Goal: Task Accomplishment & Management: Manage account settings

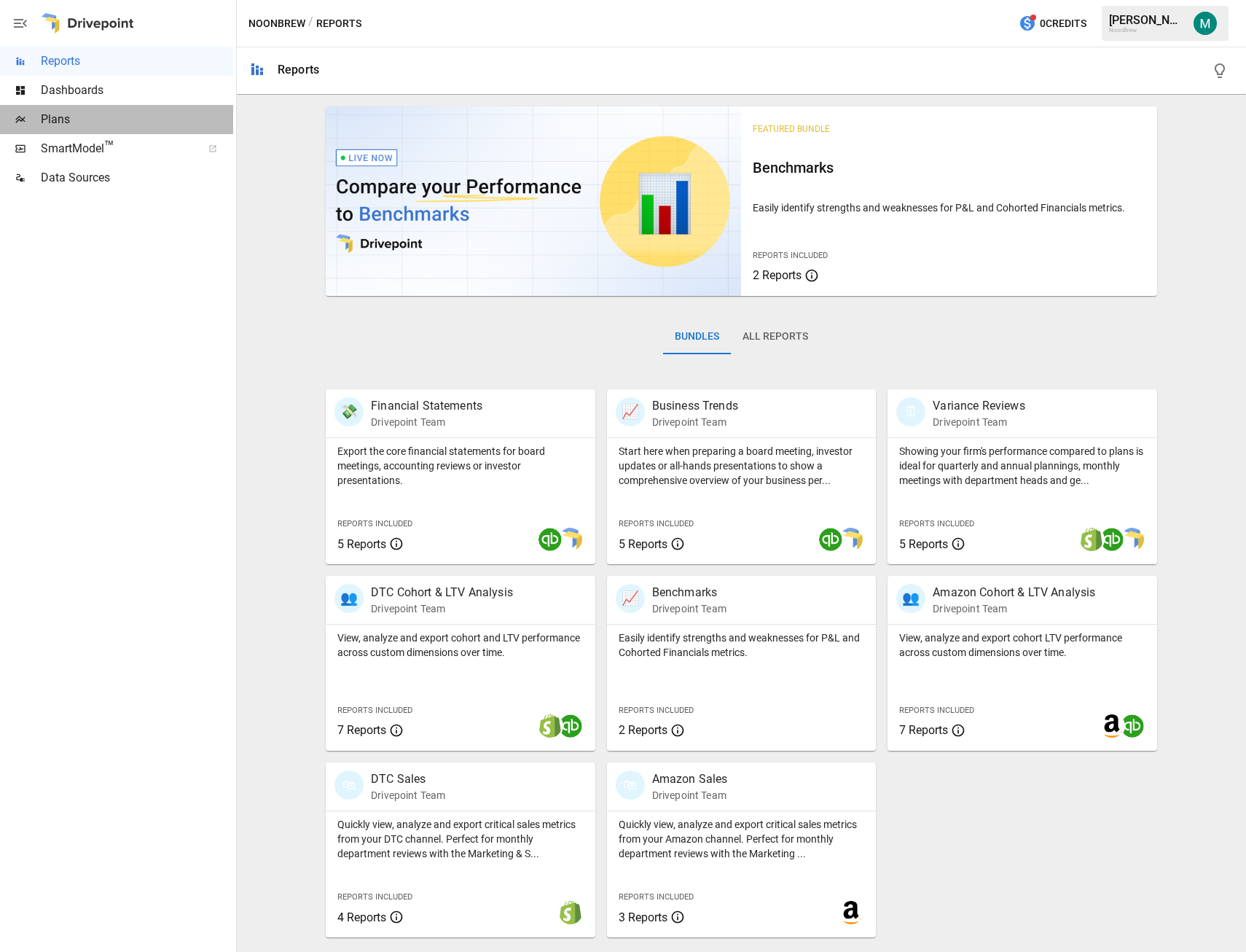
click at [43, 115] on span "Plans" at bounding box center [137, 119] width 192 height 17
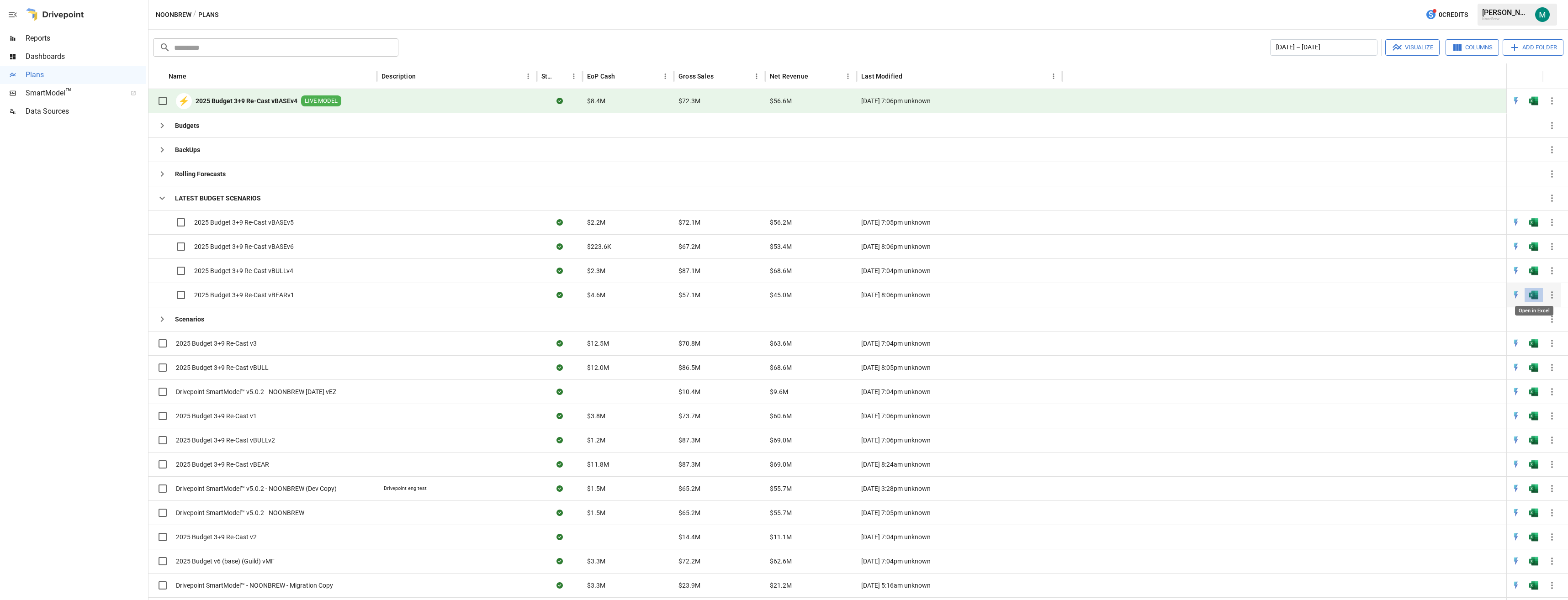
click at [781, 295] on img "Open in Excel" at bounding box center [1533, 295] width 9 height 9
click at [781, 294] on img "Open in Excel" at bounding box center [1533, 295] width 9 height 9
click at [781, 19] on button "button" at bounding box center [1542, 15] width 26 height 26
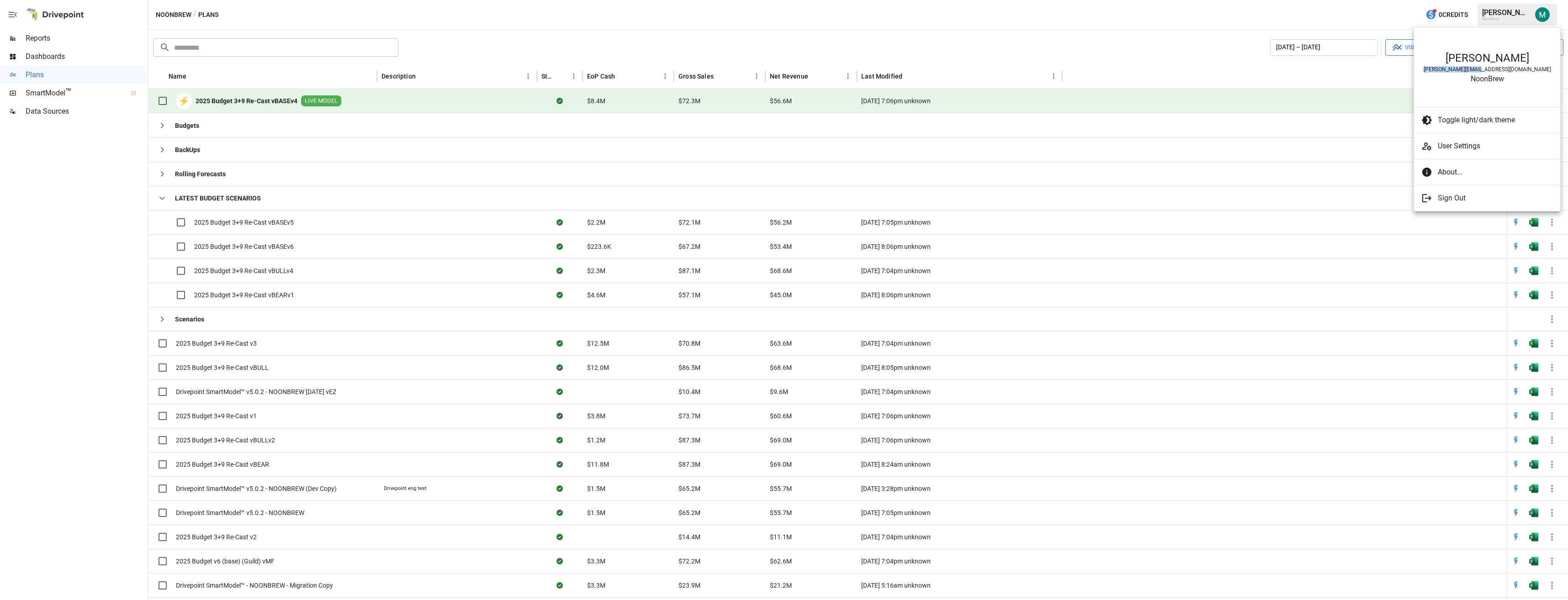
drag, startPoint x: 1518, startPoint y: 64, endPoint x: 1421, endPoint y: 69, distance: 97.1
click at [781, 69] on li "[PERSON_NAME] [PERSON_NAME][EMAIL_ADDRESS][DOMAIN_NAME] NoonBrew" at bounding box center [1487, 68] width 146 height 72
copy div "[PERSON_NAME][EMAIL_ADDRESS][DOMAIN_NAME]"
click at [781, 172] on span "About..." at bounding box center [1495, 172] width 115 height 11
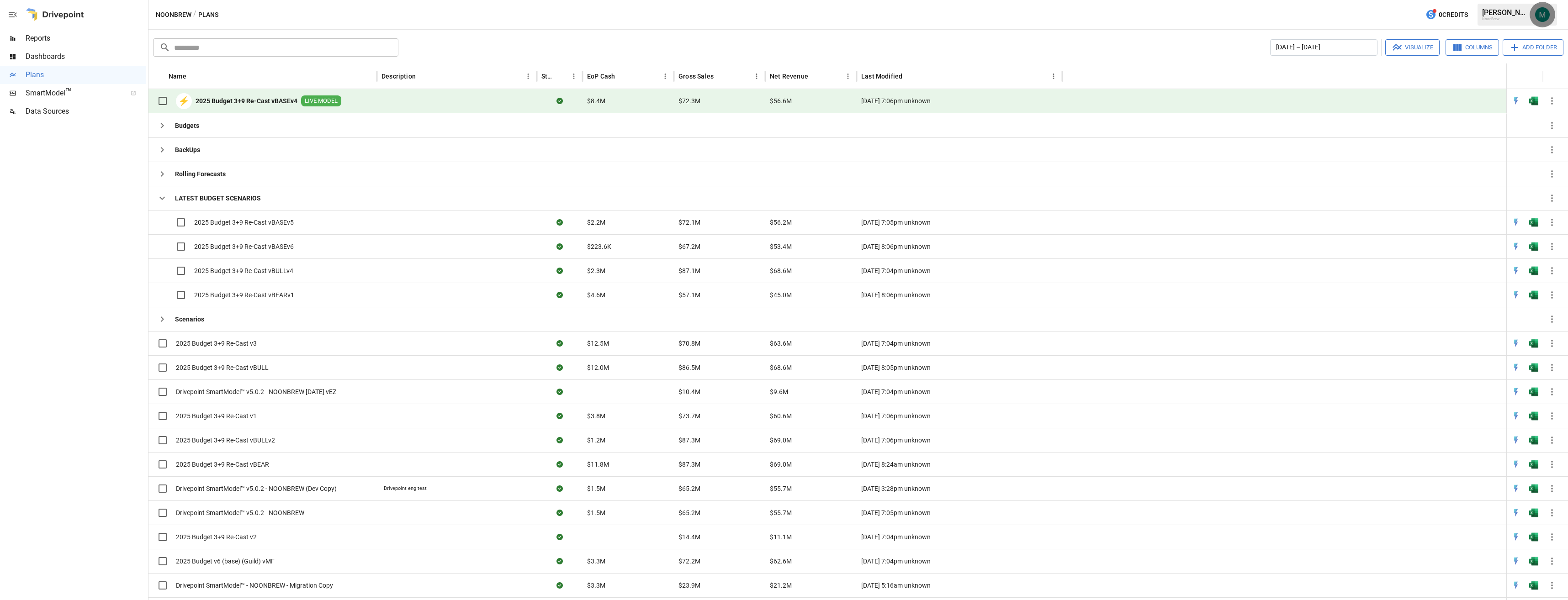
click at [781, 19] on img "Michael Gross" at bounding box center [1542, 15] width 15 height 15
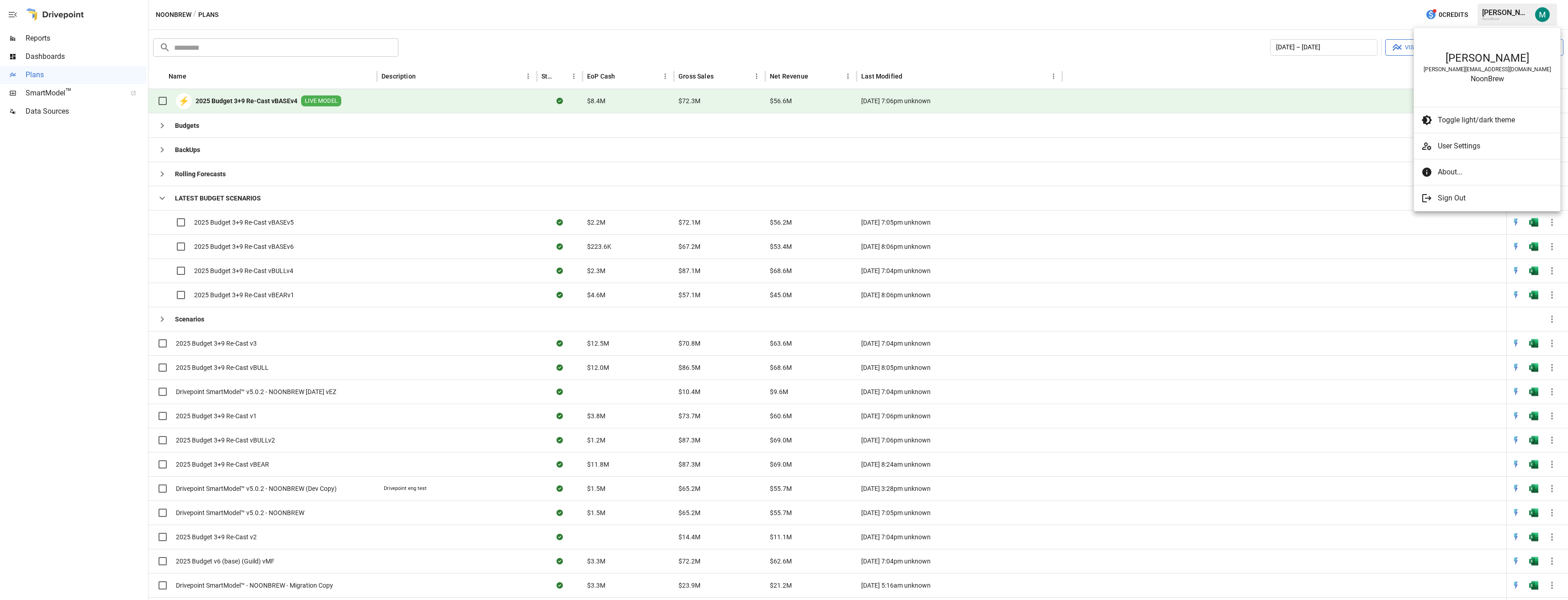
click at [781, 196] on span "Sign Out" at bounding box center [1495, 198] width 115 height 11
